Goal: Navigation & Orientation: Find specific page/section

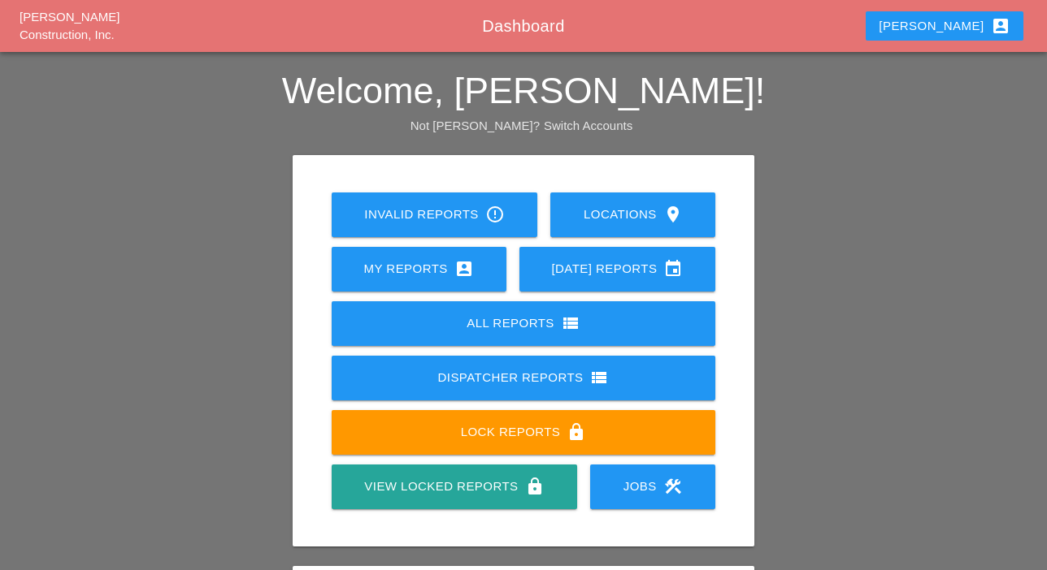
scroll to position [228, 0]
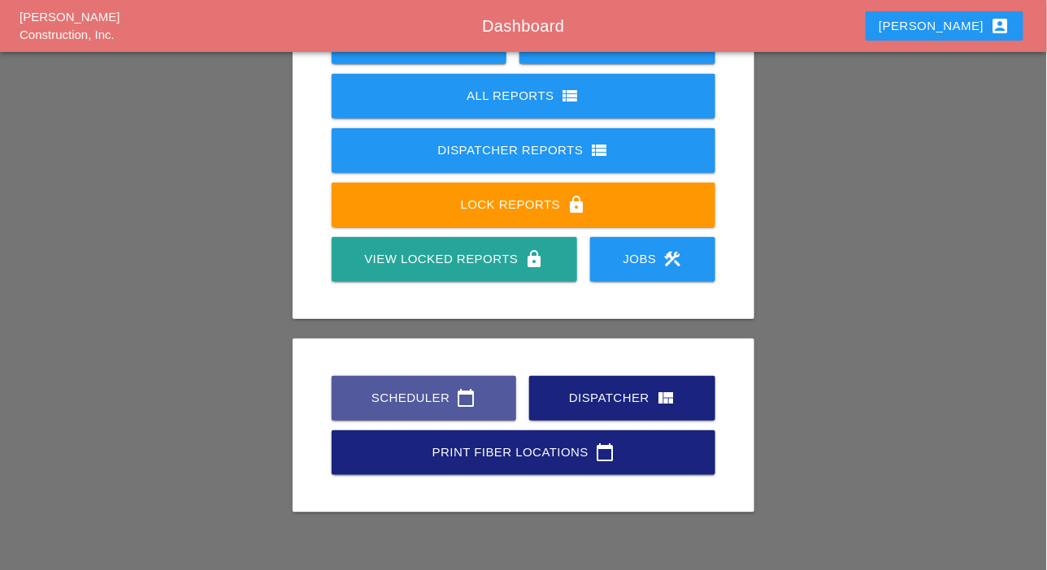
click at [413, 407] on div "Scheduler calendar_today" at bounding box center [424, 398] width 132 height 20
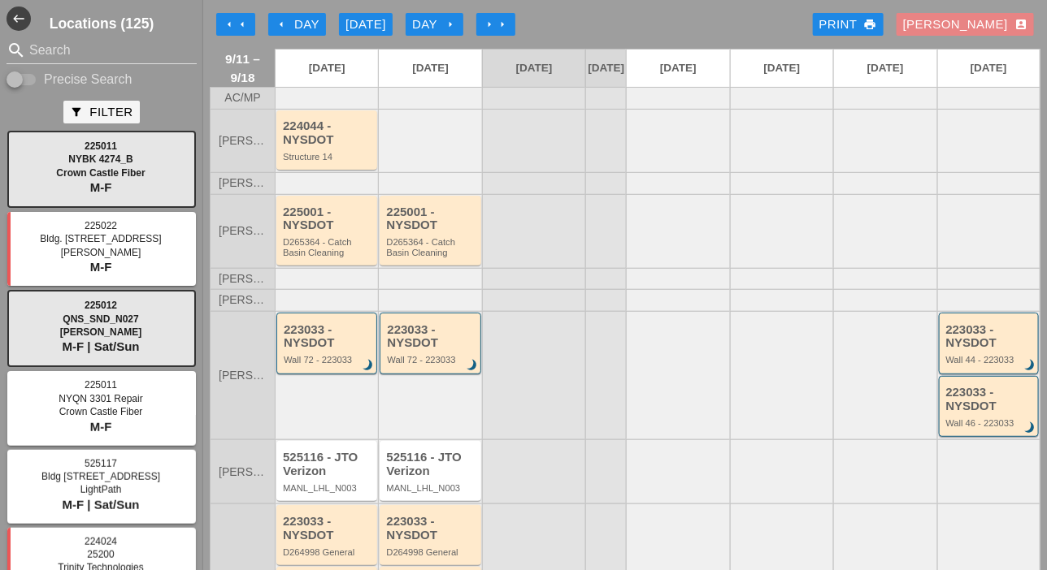
click at [968, 24] on div "Luca account_box" at bounding box center [965, 24] width 124 height 19
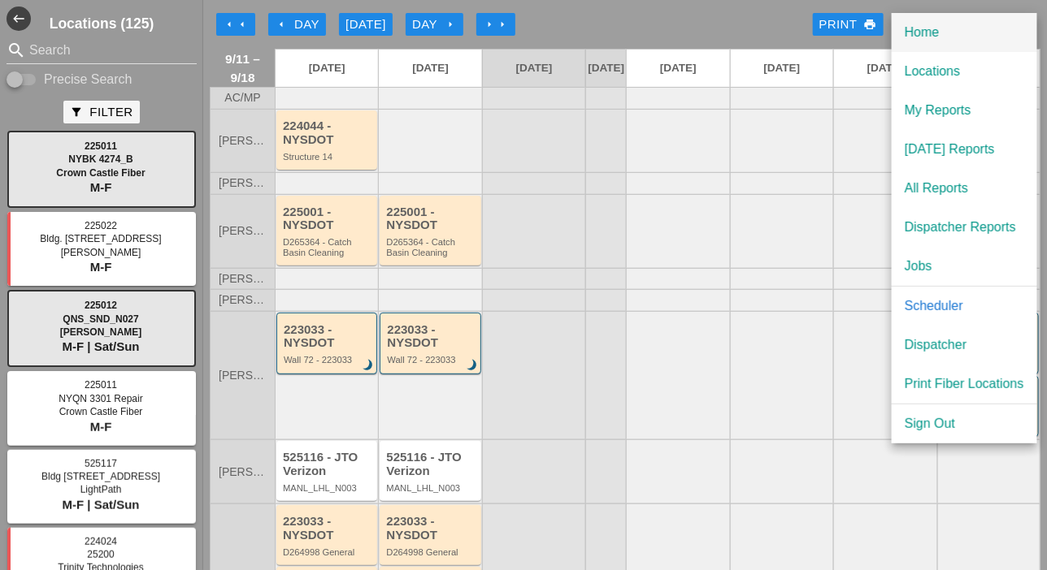
click at [932, 31] on div "Home" at bounding box center [963, 33] width 119 height 20
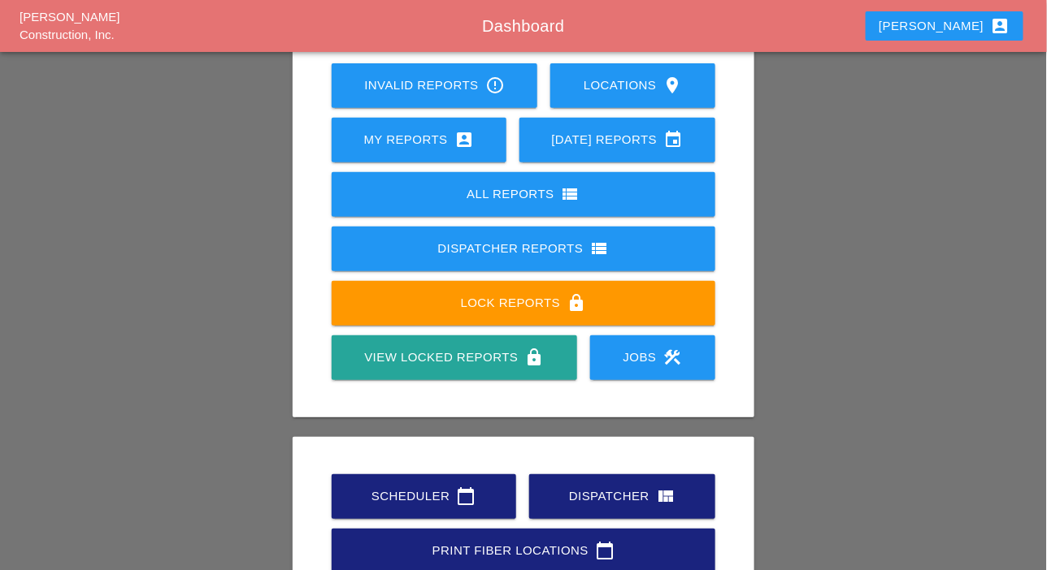
scroll to position [228, 0]
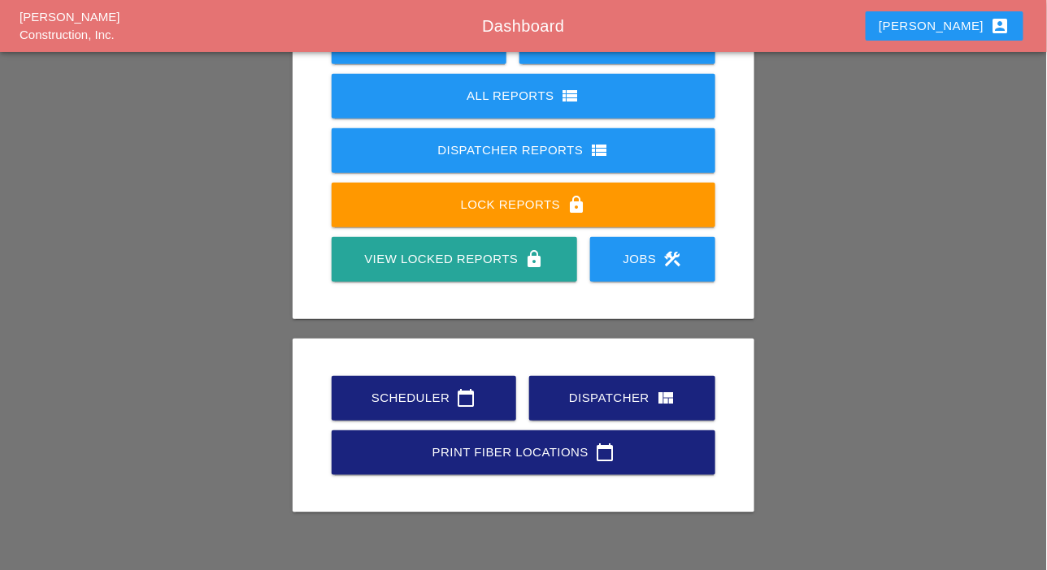
click at [610, 398] on div "Dispatcher view_quilt" at bounding box center [622, 398] width 134 height 20
